Goal: Task Accomplishment & Management: Complete application form

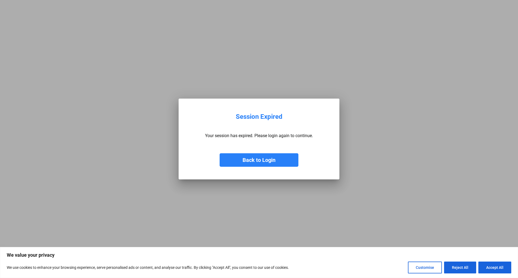
click at [248, 163] on button "Back to Login" at bounding box center [258, 159] width 79 height 13
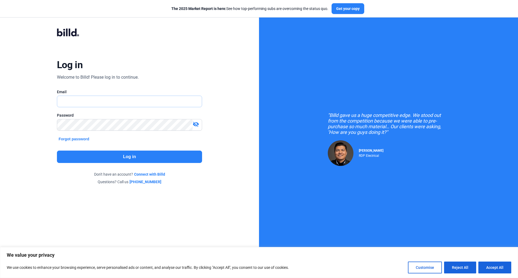
type input "[EMAIL_ADDRESS][DOMAIN_NAME]"
click at [133, 156] on button "Log in" at bounding box center [129, 157] width 145 height 12
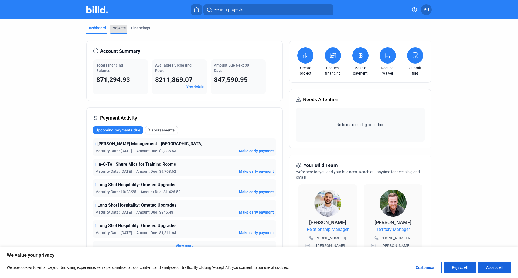
click at [117, 27] on div "Projects" at bounding box center [118, 27] width 14 height 5
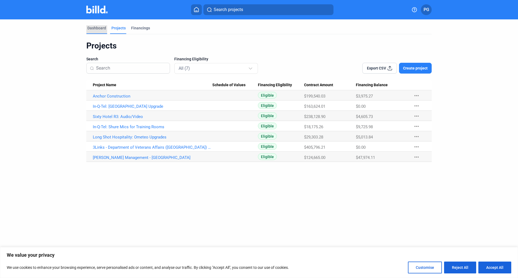
click at [99, 28] on div "Dashboard" at bounding box center [96, 27] width 19 height 5
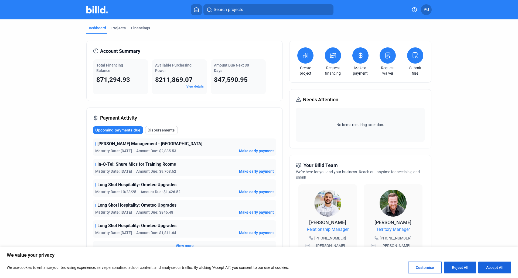
click at [307, 57] on icon at bounding box center [305, 55] width 7 height 6
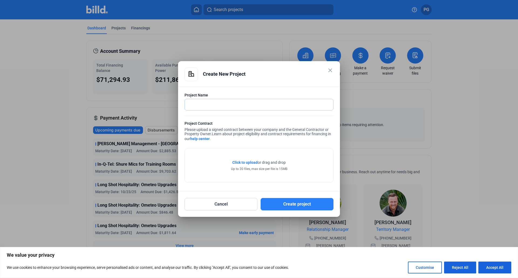
click at [209, 105] on input "text" at bounding box center [256, 104] width 142 height 11
drag, startPoint x: 214, startPoint y: 105, endPoint x: 176, endPoint y: 105, distance: 37.7
click at [176, 105] on div "close Create New Project Project Name [PERSON_NAME] Hills Project Contract Plea…" at bounding box center [259, 139] width 518 height 278
paste input "Education Foundation: [PERSON_NAME] - Multipurpose Room AV Upgrade"
drag, startPoint x: 241, startPoint y: 105, endPoint x: 188, endPoint y: 108, distance: 53.4
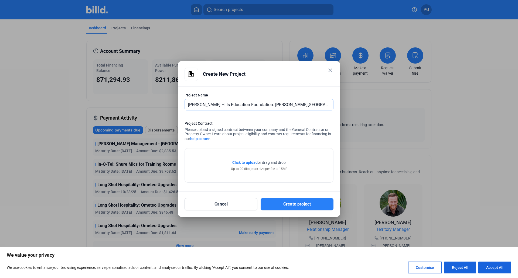
click at [188, 108] on input "[PERSON_NAME] Hills Education Foundation: [PERSON_NAME][GEOGRAPHIC_DATA] - Mult…" at bounding box center [259, 104] width 148 height 11
type input "[PERSON_NAME] Hills Education Foundation: [PERSON_NAME][GEOGRAPHIC_DATA] - Mult…"
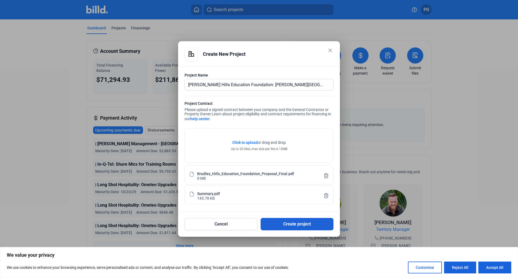
click at [284, 226] on button "Create project" at bounding box center [296, 224] width 73 height 12
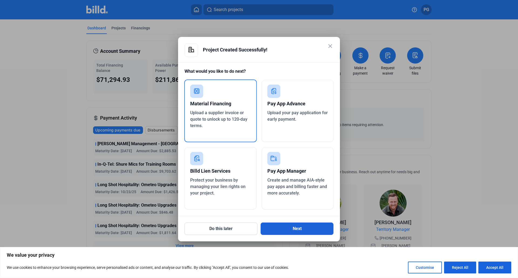
click at [290, 227] on button "Next" at bounding box center [296, 229] width 73 height 12
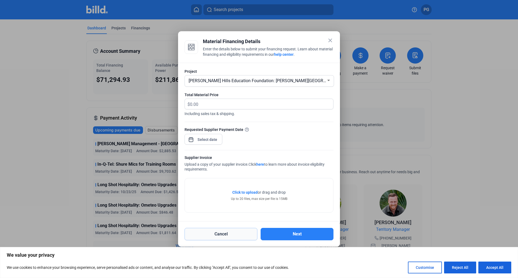
click at [225, 235] on button "Cancel" at bounding box center [220, 234] width 73 height 12
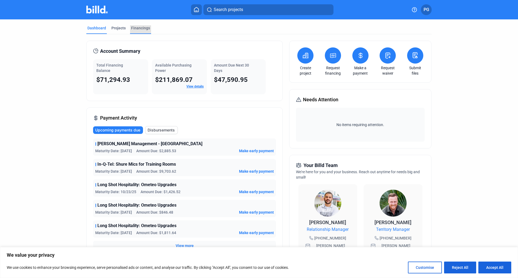
click at [137, 27] on div "Financings" at bounding box center [140, 27] width 19 height 5
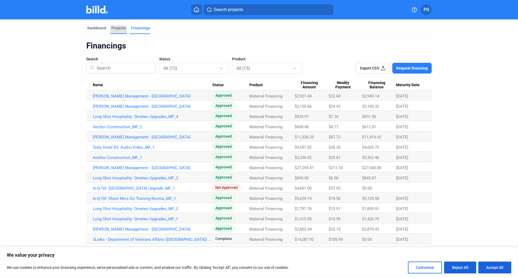
click at [122, 29] on div "Projects" at bounding box center [118, 27] width 14 height 5
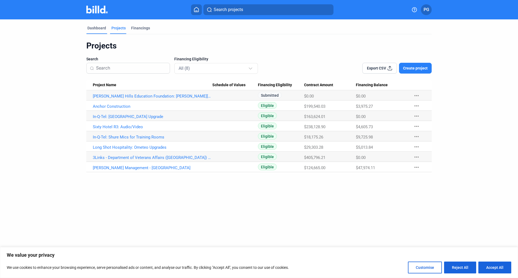
click at [97, 30] on div "Dashboard" at bounding box center [96, 27] width 19 height 5
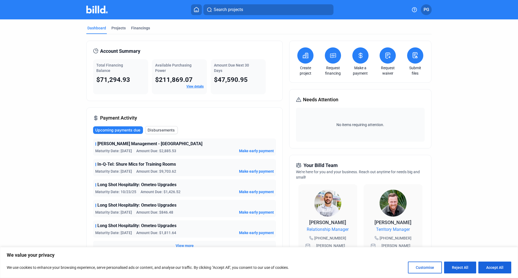
click at [304, 57] on icon at bounding box center [305, 55] width 7 height 6
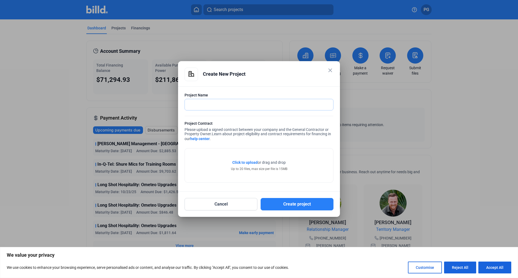
click at [197, 105] on input "text" at bounding box center [256, 104] width 142 height 11
paste input "[GEOGRAPHIC_DATA]: NPS - Gymnasium AV Upgrades"
type input "[GEOGRAPHIC_DATA]: NPS - Gymnasium AV Upgrades"
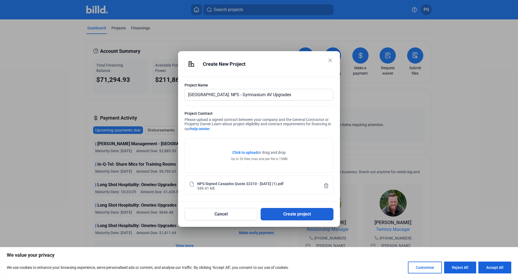
click at [290, 215] on button "Create project" at bounding box center [296, 214] width 73 height 12
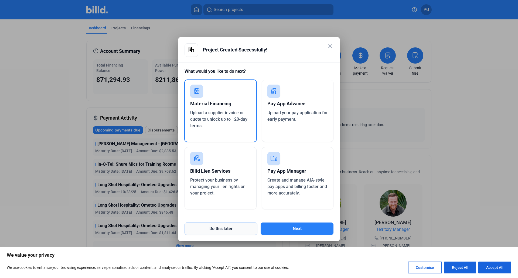
click at [223, 230] on button "Do this later" at bounding box center [220, 229] width 73 height 12
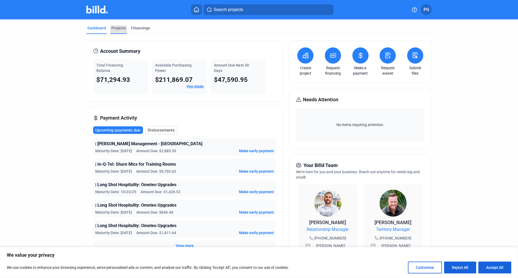
click at [115, 30] on div "Projects" at bounding box center [118, 27] width 14 height 5
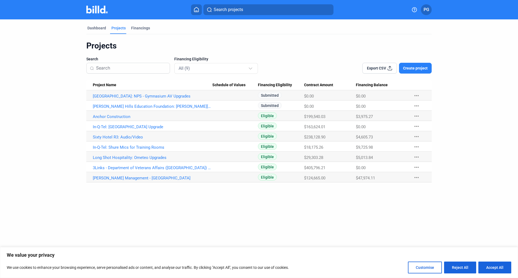
click at [37, 74] on dashboard "Dashboard Projects Financings Projects Search Financing Eligibility All (9) Exp…" at bounding box center [259, 100] width 466 height 163
click at [139, 29] on div "Financings" at bounding box center [140, 27] width 19 height 5
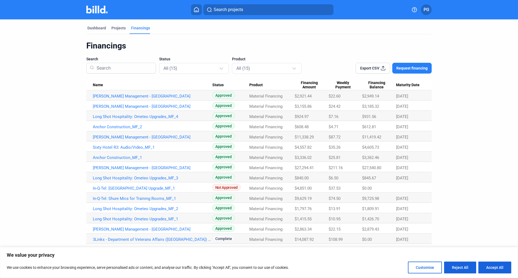
click at [94, 87] on span "Name" at bounding box center [98, 85] width 10 height 5
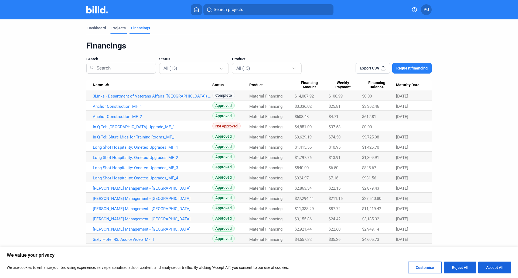
click at [118, 27] on div "Projects" at bounding box center [118, 27] width 14 height 5
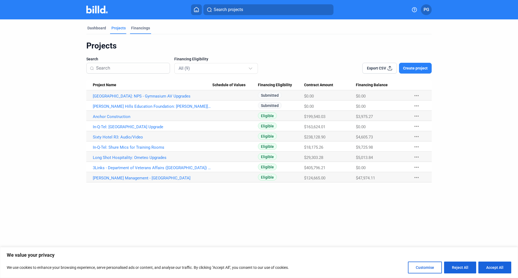
click at [139, 27] on div "Financings" at bounding box center [140, 27] width 19 height 5
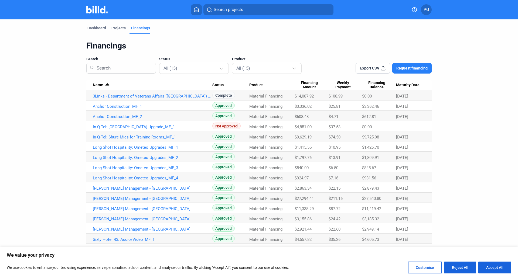
click at [55, 87] on dashboard "Dashboard Projects Financings Financings Search Status All (15) Product All (15…" at bounding box center [259, 131] width 466 height 225
